Goal: Task Accomplishment & Management: Use online tool/utility

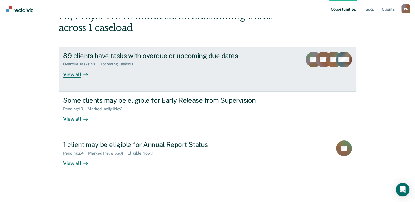
scroll to position [37, 0]
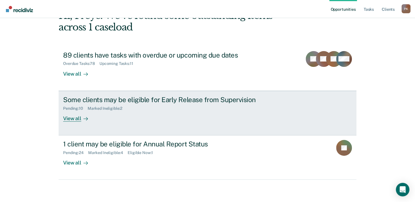
click at [77, 118] on div "View all" at bounding box center [79, 115] width 32 height 11
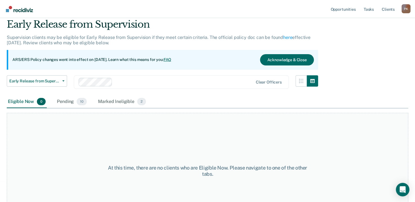
scroll to position [47, 0]
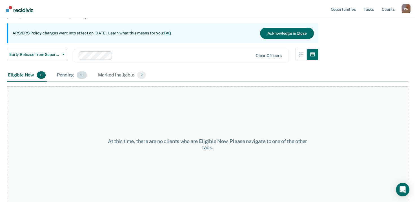
click at [68, 76] on div "Pending 10" at bounding box center [72, 75] width 32 height 12
